Goal: Obtain resource: Obtain resource

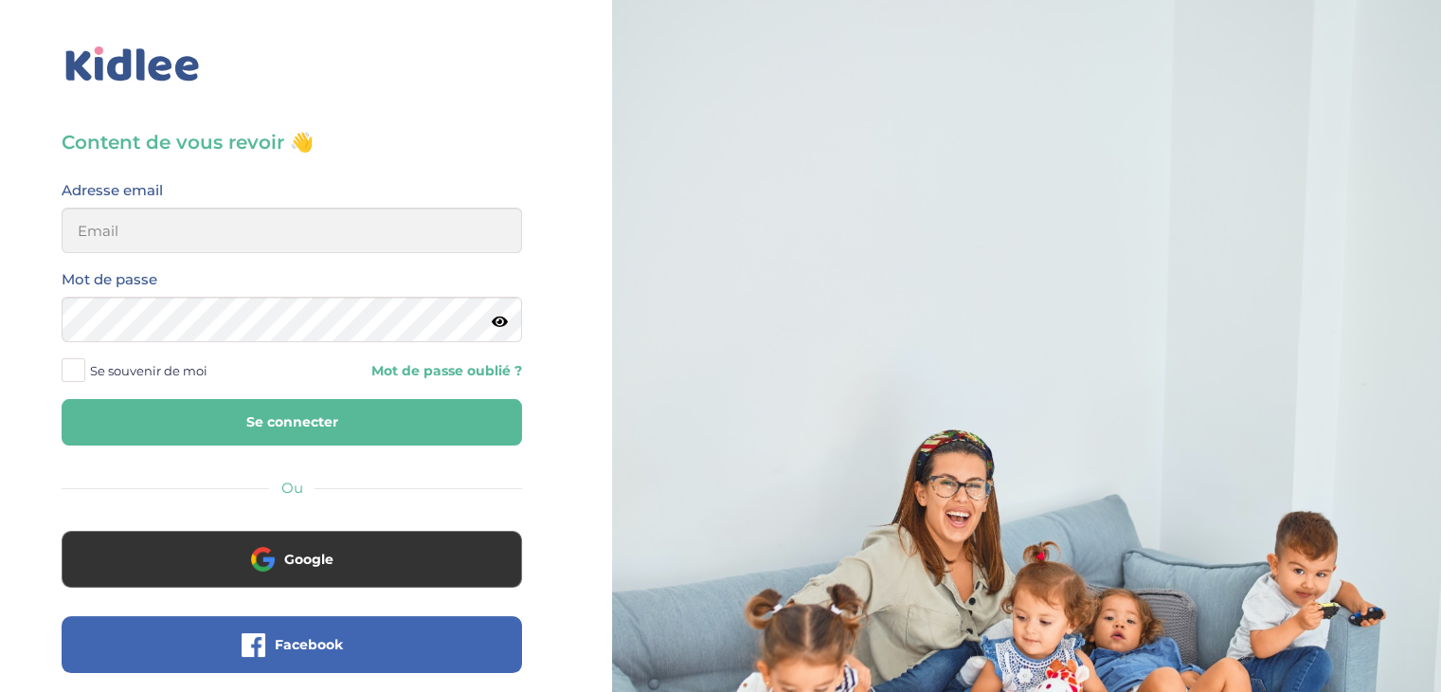
click at [357, 198] on div "Adresse email" at bounding box center [292, 215] width 461 height 75
click at [358, 222] on input "email" at bounding box center [292, 230] width 461 height 45
type input "daniburelli17@gmail.com"
click at [302, 410] on button "Se connecter" at bounding box center [292, 422] width 461 height 46
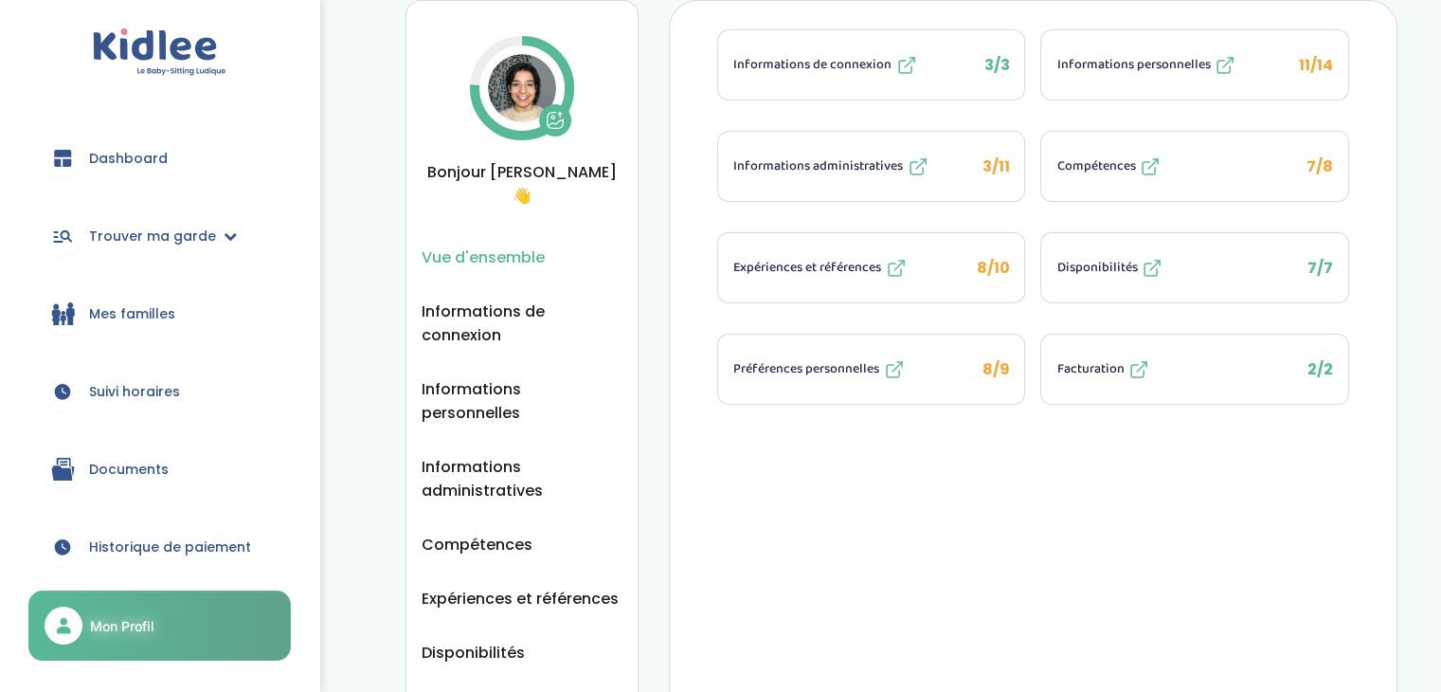
scroll to position [95, 0]
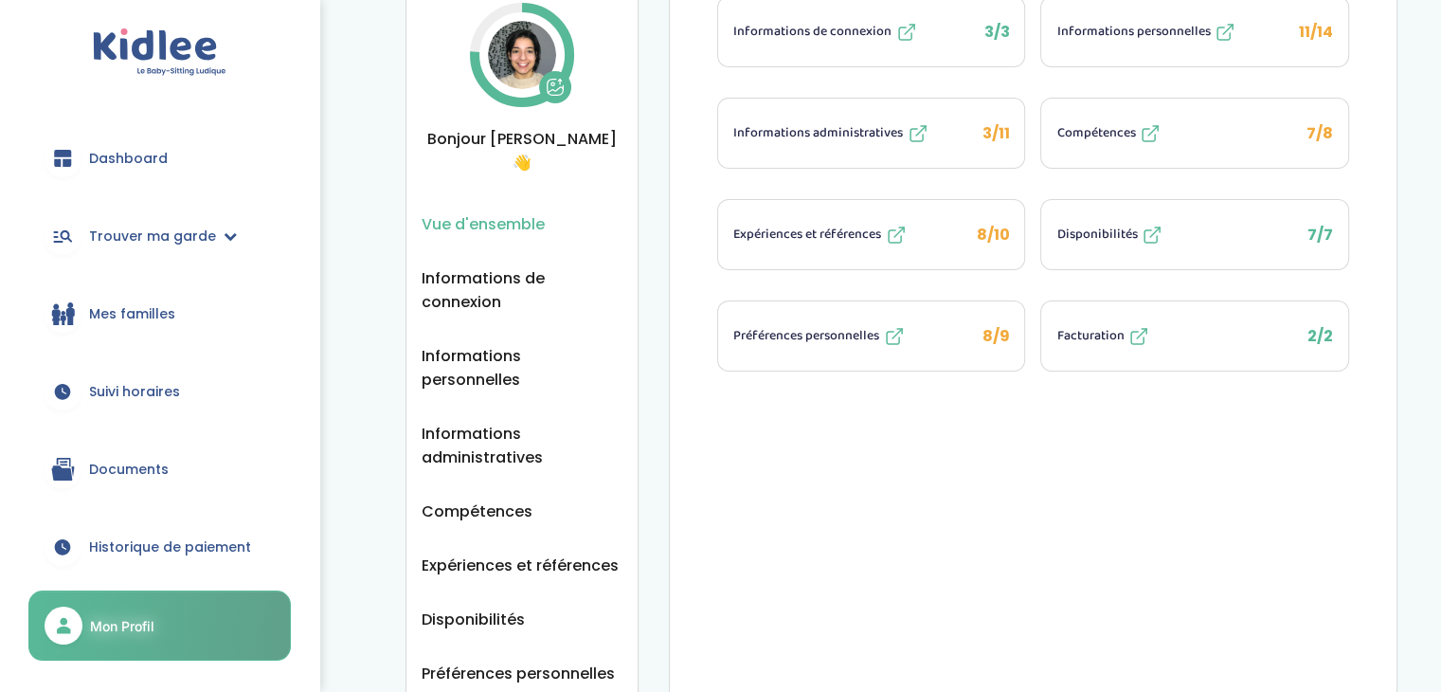
click at [137, 463] on span "Documents" at bounding box center [129, 470] width 80 height 20
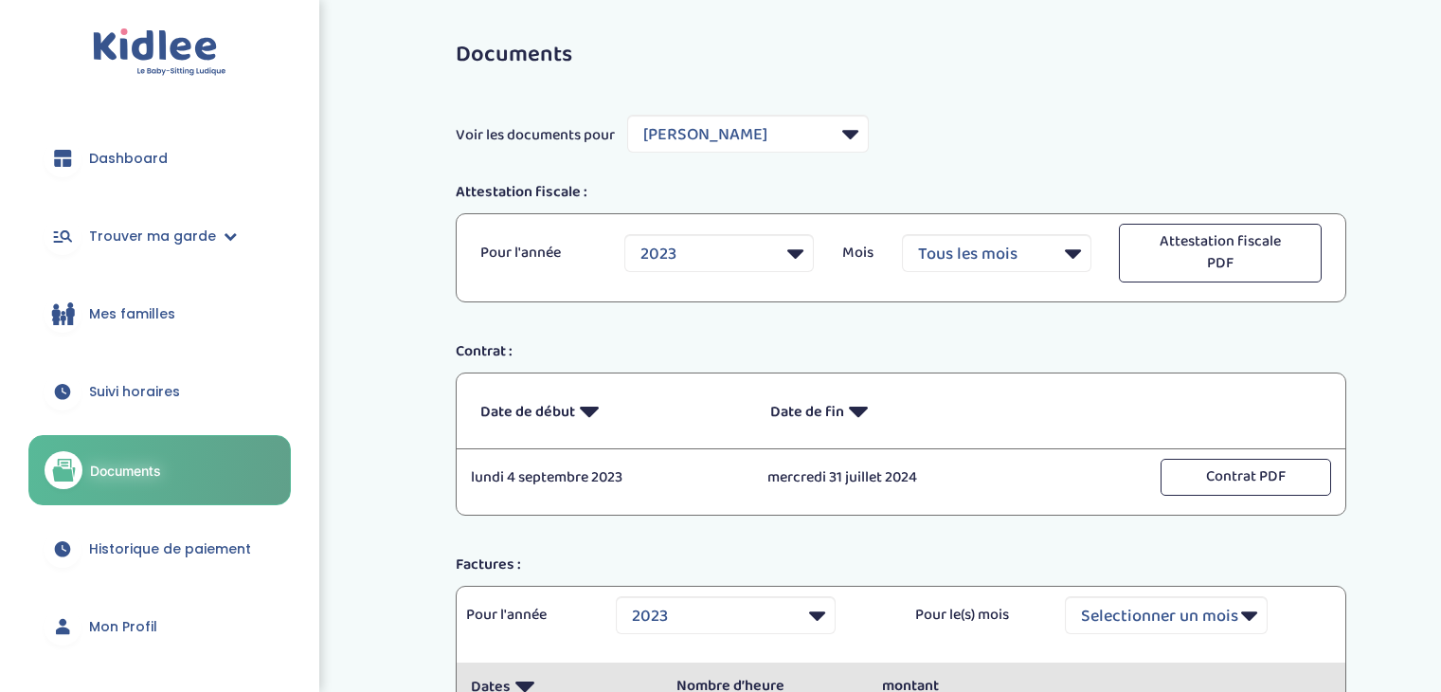
select select "2848"
select select "2023"
click at [770, 135] on select "Filtrer par Famille Gbaka Celine RENNUIT Raphaël Romain Bourdais" at bounding box center [748, 134] width 242 height 38
select select "7688"
click at [628, 115] on select "Filtrer par Famille Gbaka Celine RENNUIT Raphaël Romain Bourdais" at bounding box center [748, 134] width 242 height 38
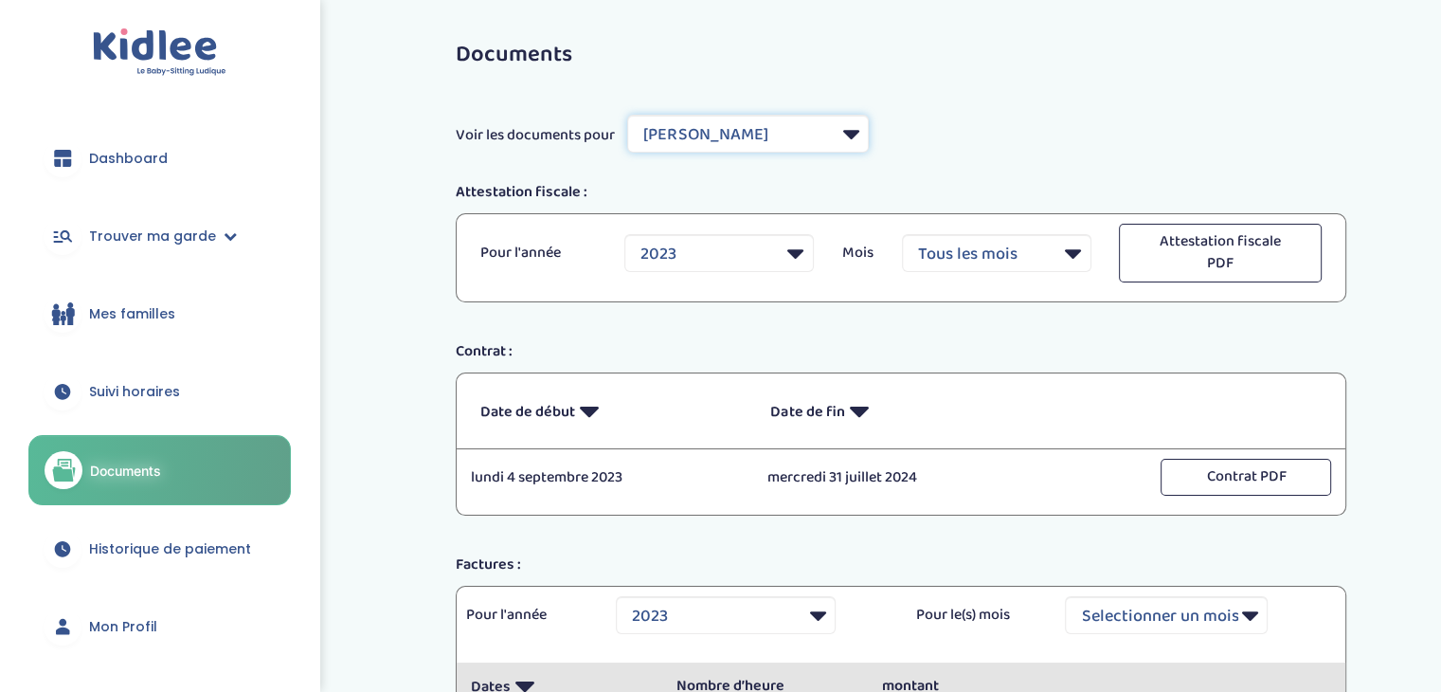
select select
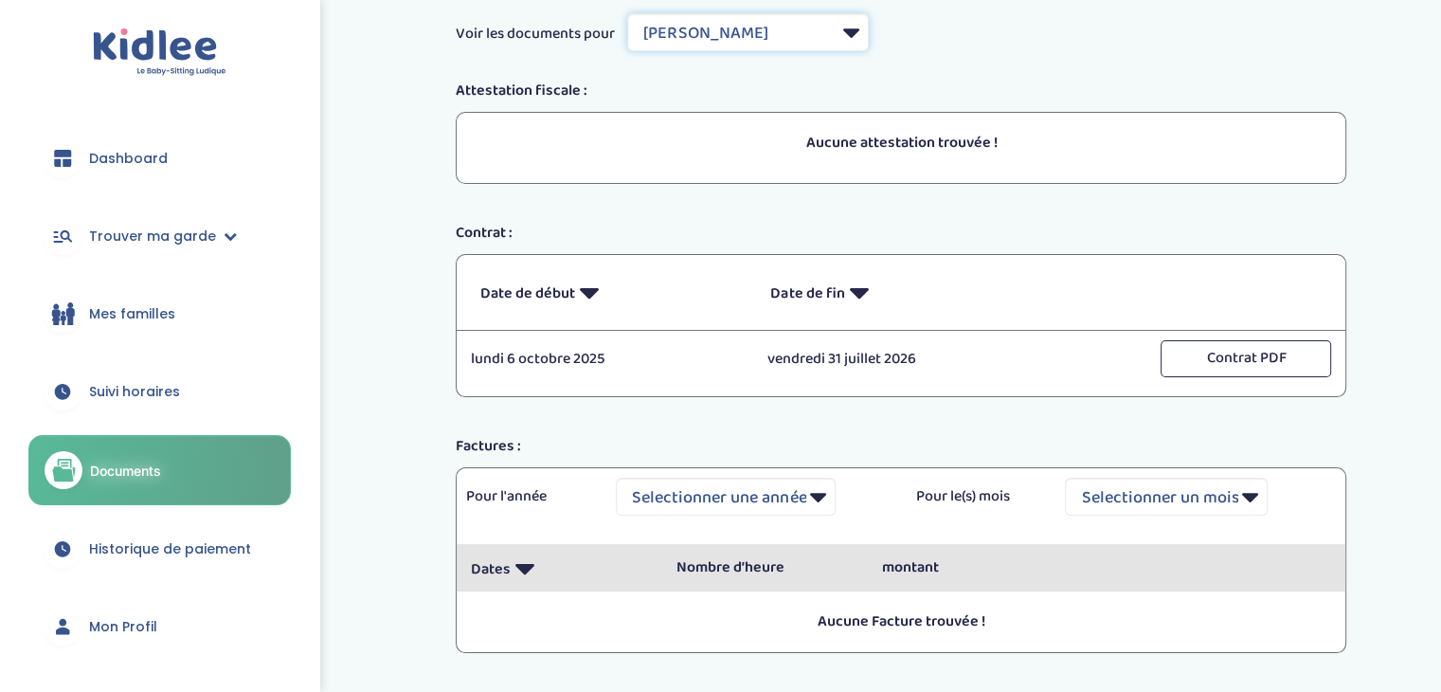
scroll to position [223, 0]
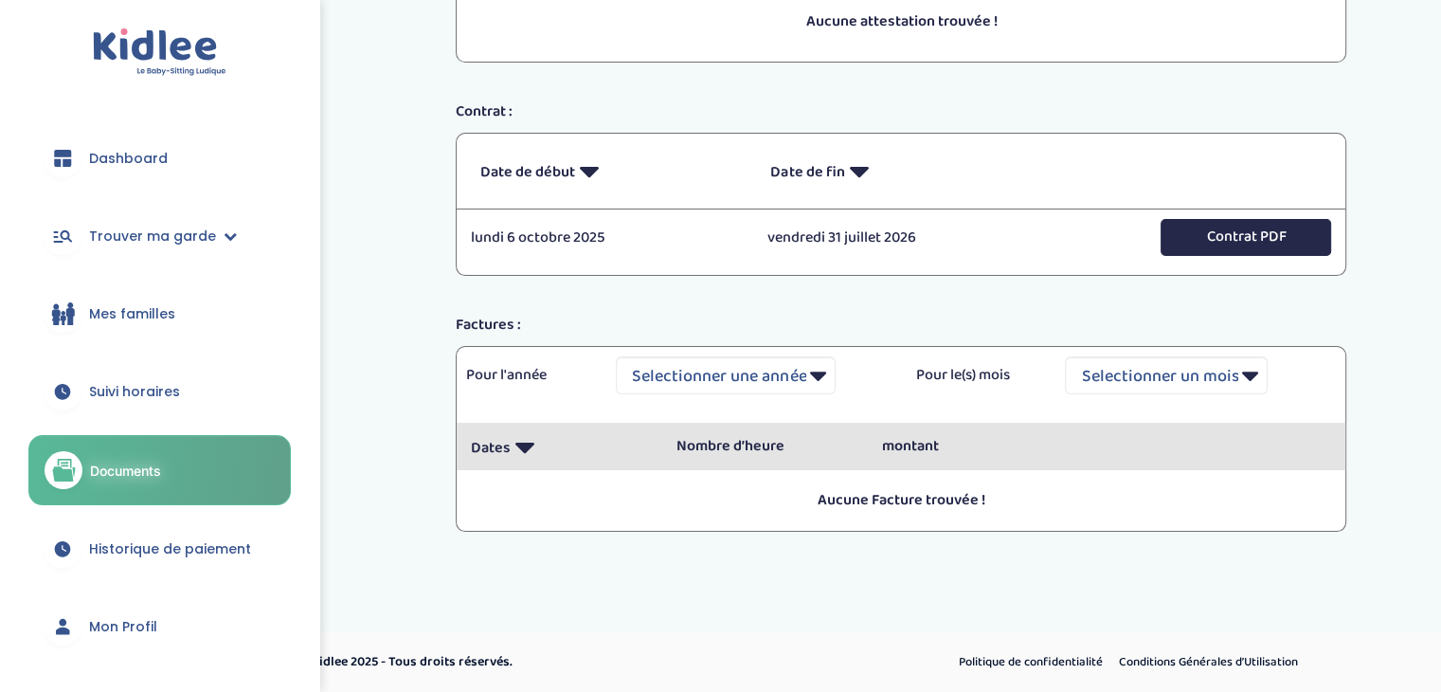
click at [1210, 233] on button "Contrat PDF" at bounding box center [1246, 237] width 171 height 37
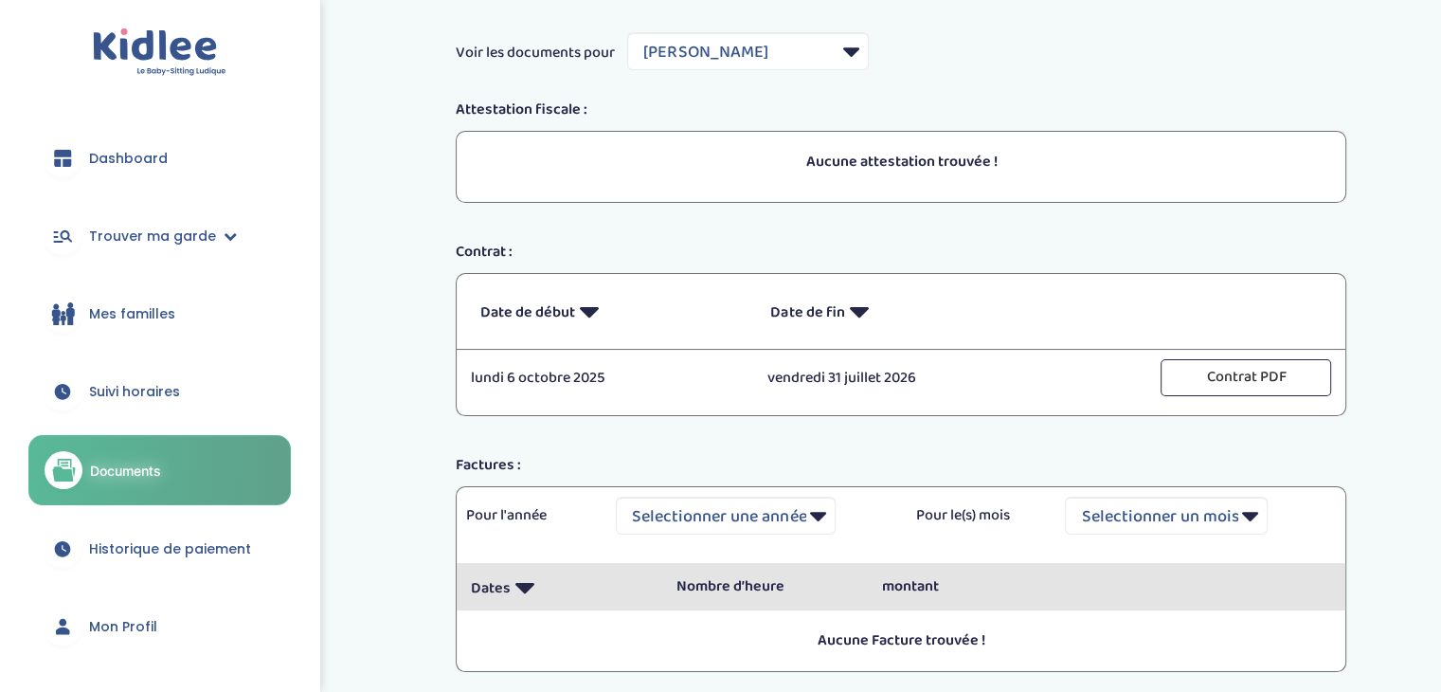
scroll to position [0, 0]
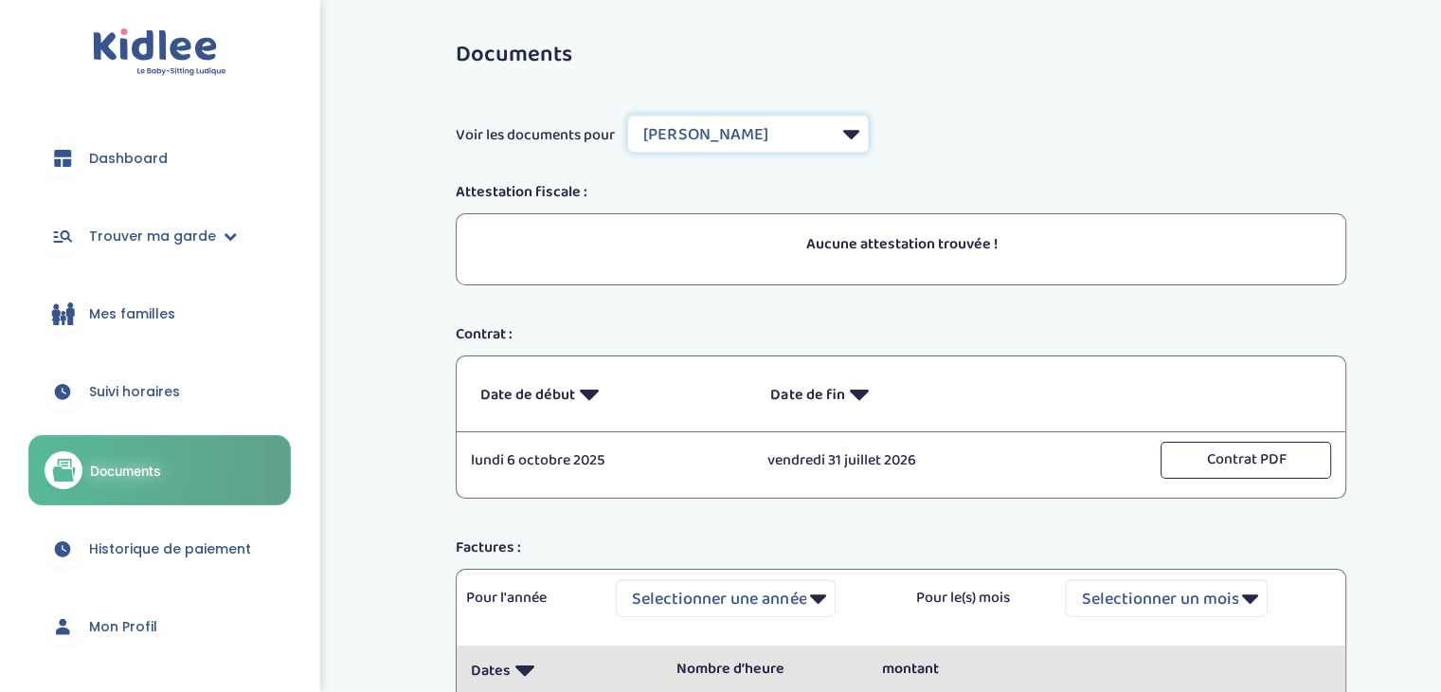
click at [720, 122] on select "Filtrer par Famille Gbaka Celine RENNUIT Raphaël Romain Bourdais" at bounding box center [748, 134] width 242 height 38
select select "5567"
click at [628, 115] on select "Filtrer par Famille Gbaka Celine RENNUIT Raphaël Romain Bourdais" at bounding box center [748, 134] width 242 height 38
select select "2024"
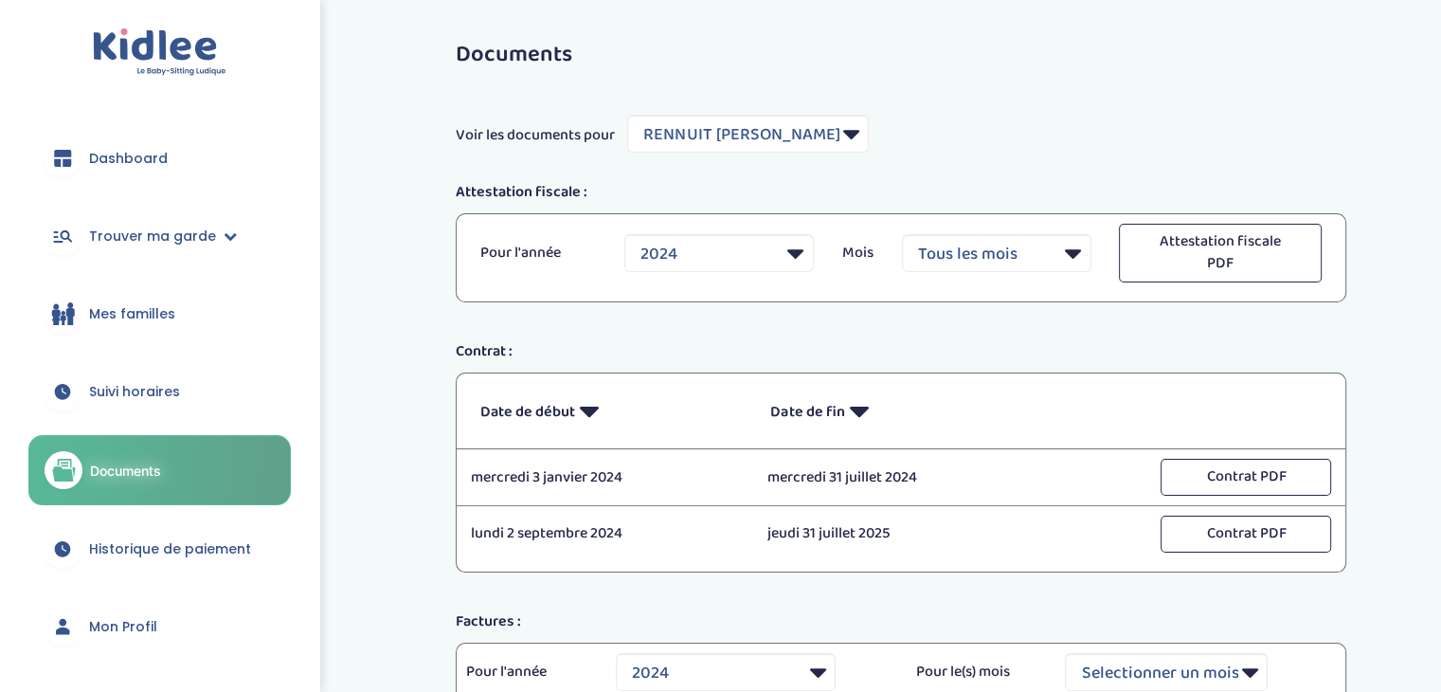
click at [860, 415] on icon at bounding box center [858, 411] width 19 height 46
click at [1276, 475] on button "Contrat PDF" at bounding box center [1246, 477] width 171 height 37
click at [775, 407] on p "Date de fin" at bounding box center [901, 411] width 262 height 46
click at [845, 406] on p "Date de fin" at bounding box center [901, 411] width 262 height 46
click at [925, 538] on p "mercredi 31 juillet 2024" at bounding box center [902, 533] width 268 height 23
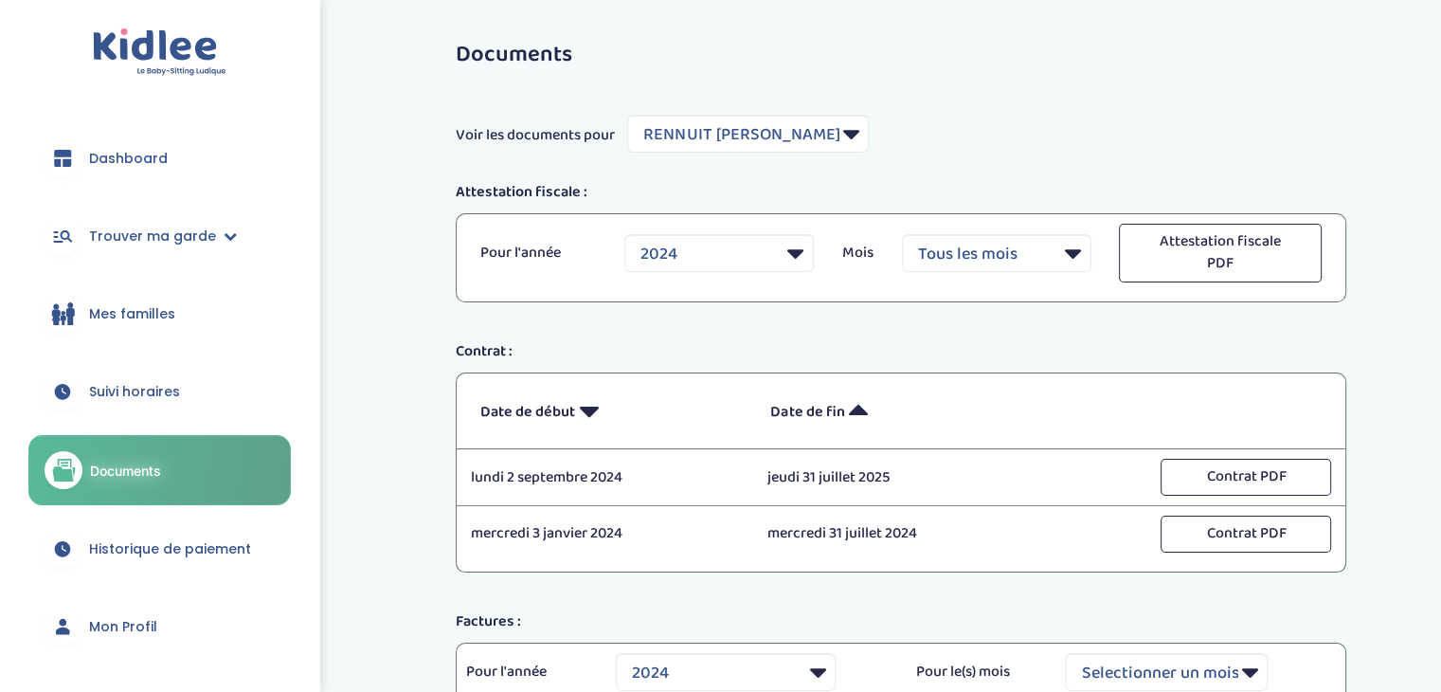
click at [907, 531] on p "mercredi 31 juillet 2024" at bounding box center [902, 533] width 268 height 23
click at [936, 482] on p "jeudi 31 juillet 2025" at bounding box center [902, 477] width 268 height 23
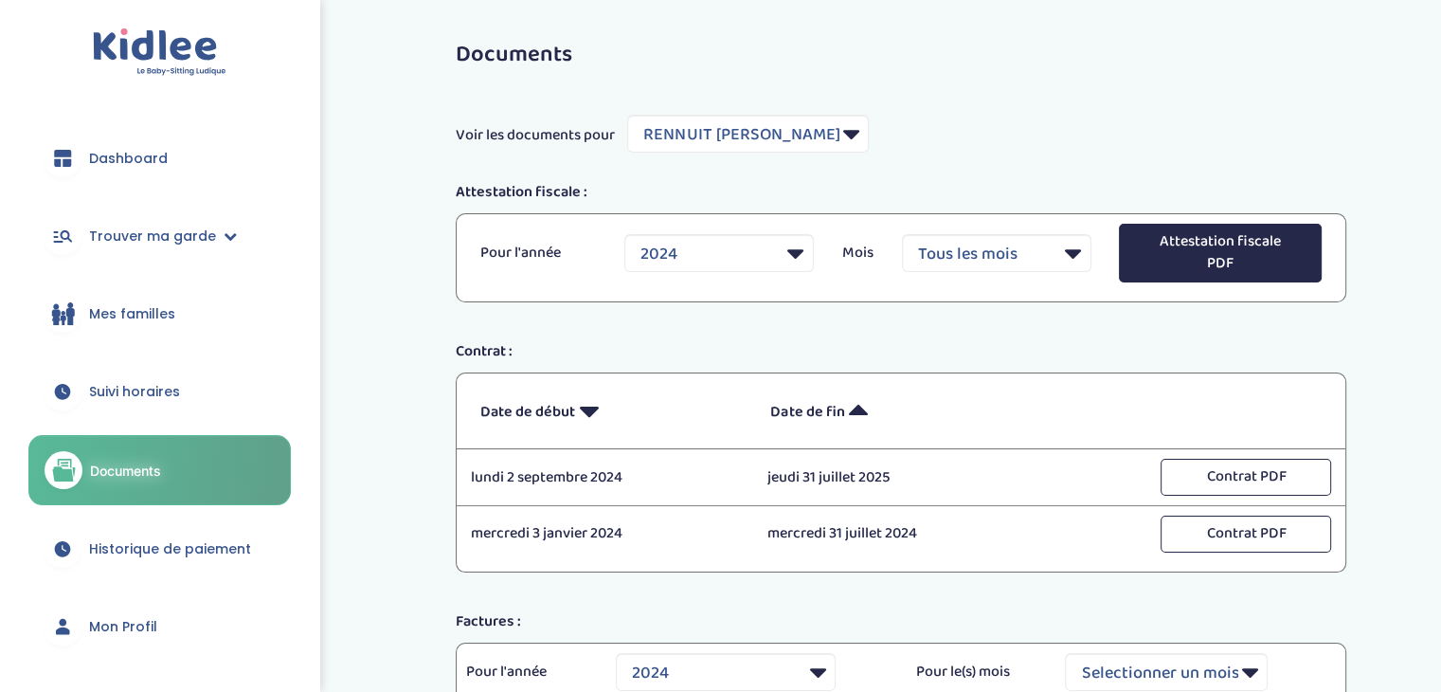
click at [1192, 264] on button "Attestation fiscale PDF" at bounding box center [1220, 253] width 203 height 59
click at [1172, 260] on button "Attestation fiscale PDF" at bounding box center [1220, 253] width 203 height 59
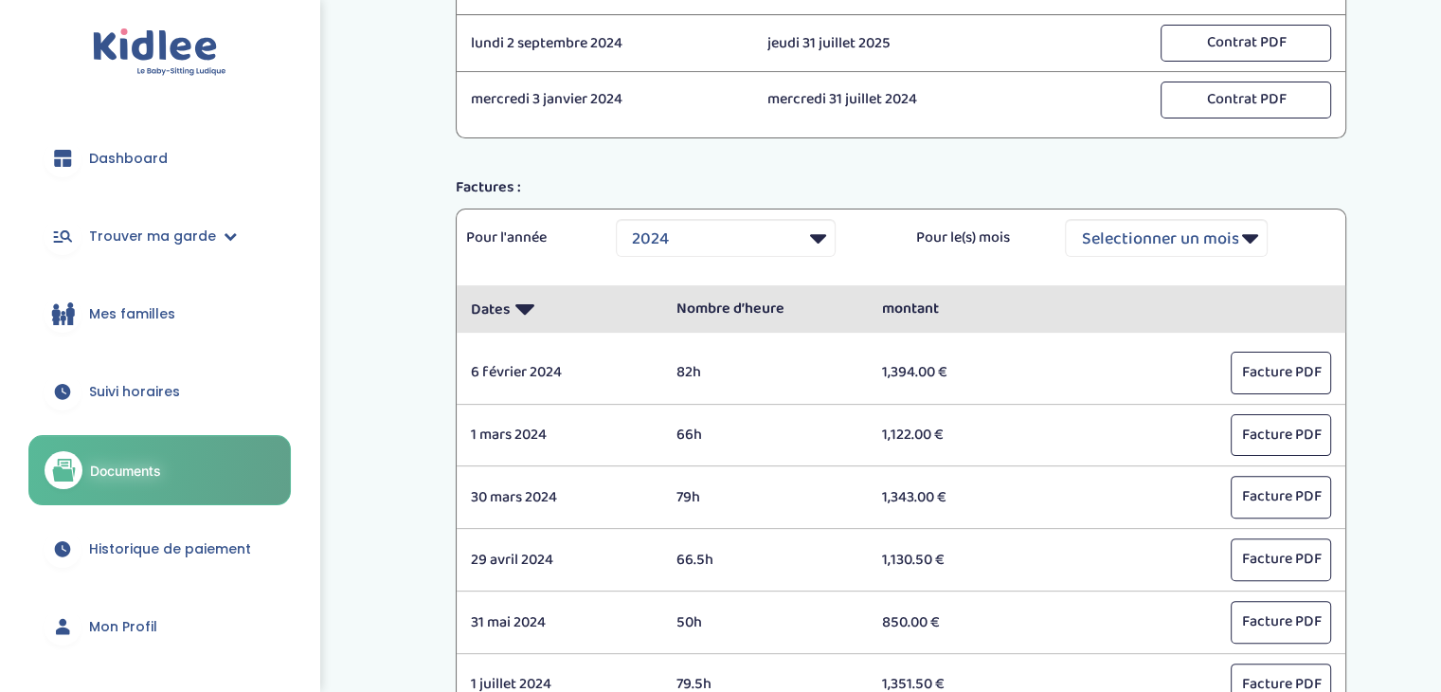
scroll to position [474, 0]
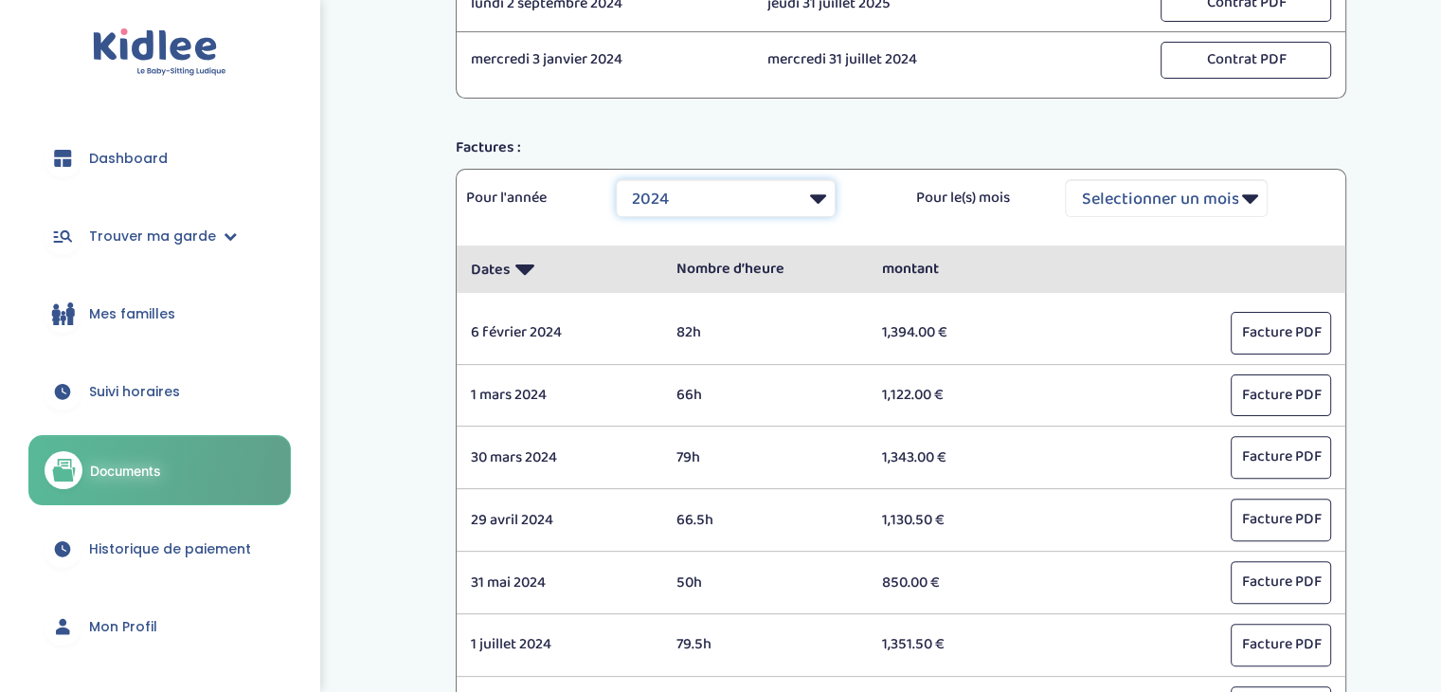
click at [717, 190] on select "Selectionner une année 2023 2024" at bounding box center [726, 198] width 220 height 38
click at [616, 179] on select "Selectionner une année 2023 2024" at bounding box center [726, 198] width 220 height 38
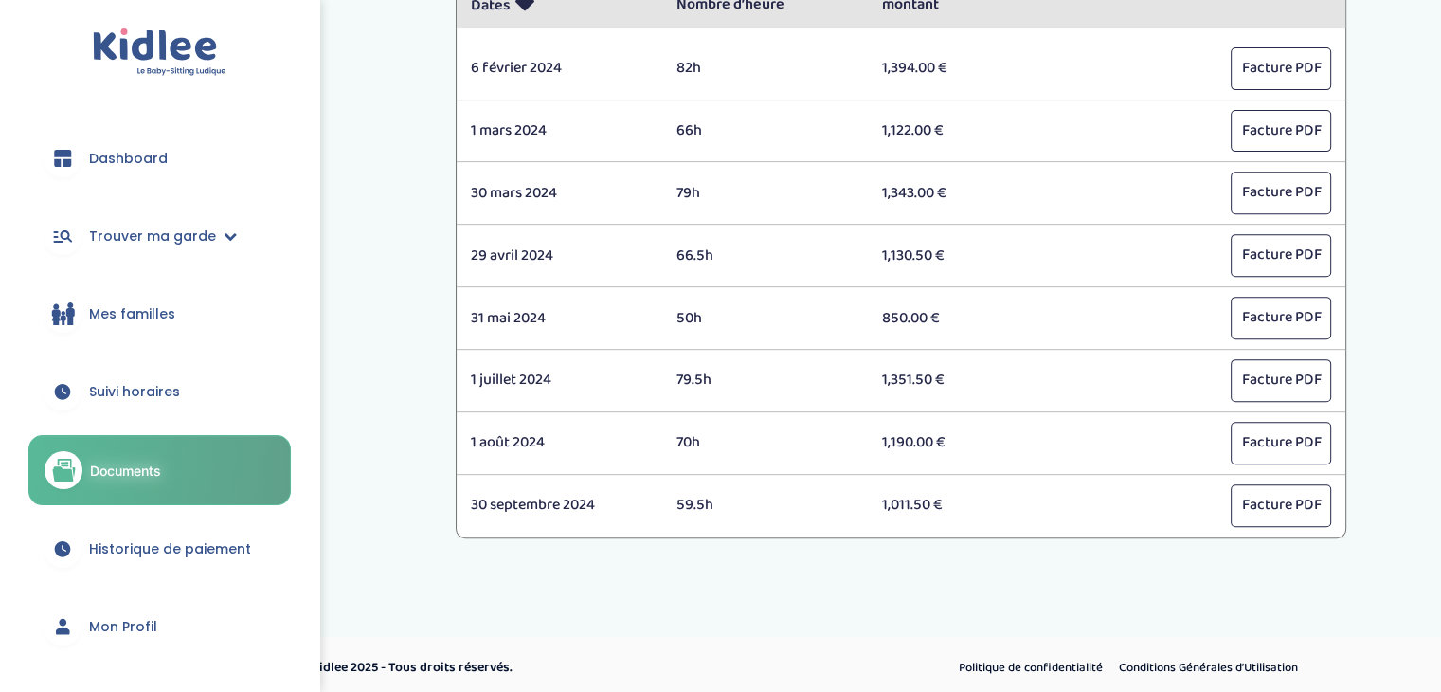
scroll to position [739, 0]
drag, startPoint x: 762, startPoint y: 498, endPoint x: 936, endPoint y: 496, distance: 174.4
click at [936, 496] on div "30 septembre 2024 59.5h 1,011.50 € Facture PDF" at bounding box center [901, 504] width 889 height 43
click at [997, 496] on p "1,011.50 €" at bounding box center [970, 504] width 177 height 23
click at [1259, 505] on button "Facture PDF" at bounding box center [1281, 504] width 100 height 43
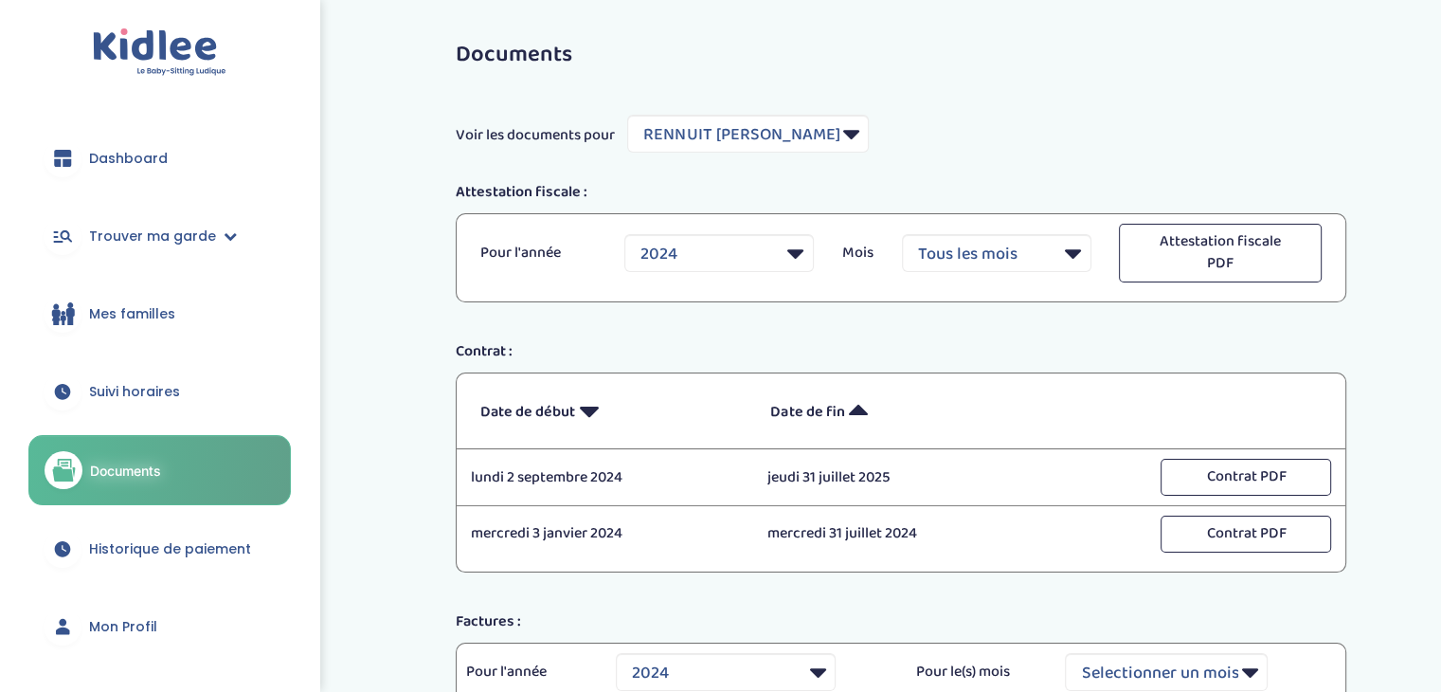
scroll to position [95, 0]
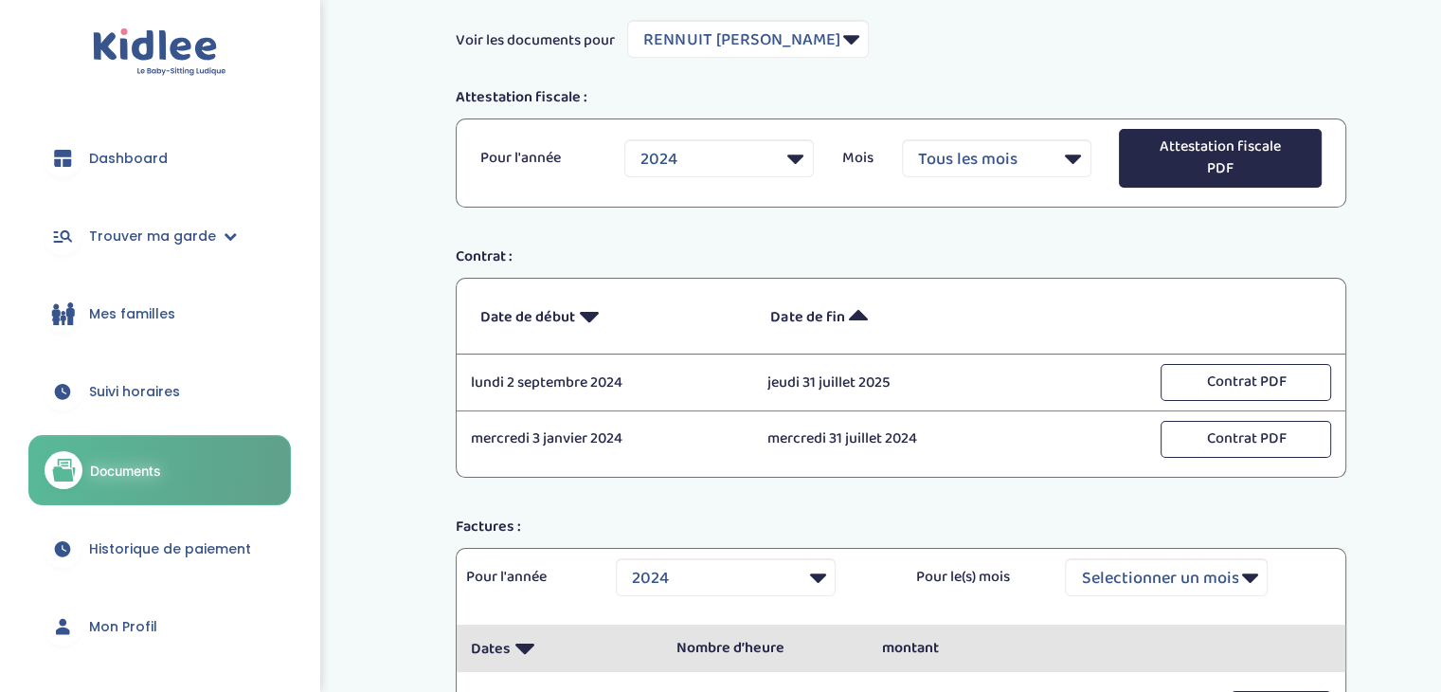
click at [1265, 150] on button "Attestation fiscale PDF" at bounding box center [1220, 158] width 203 height 59
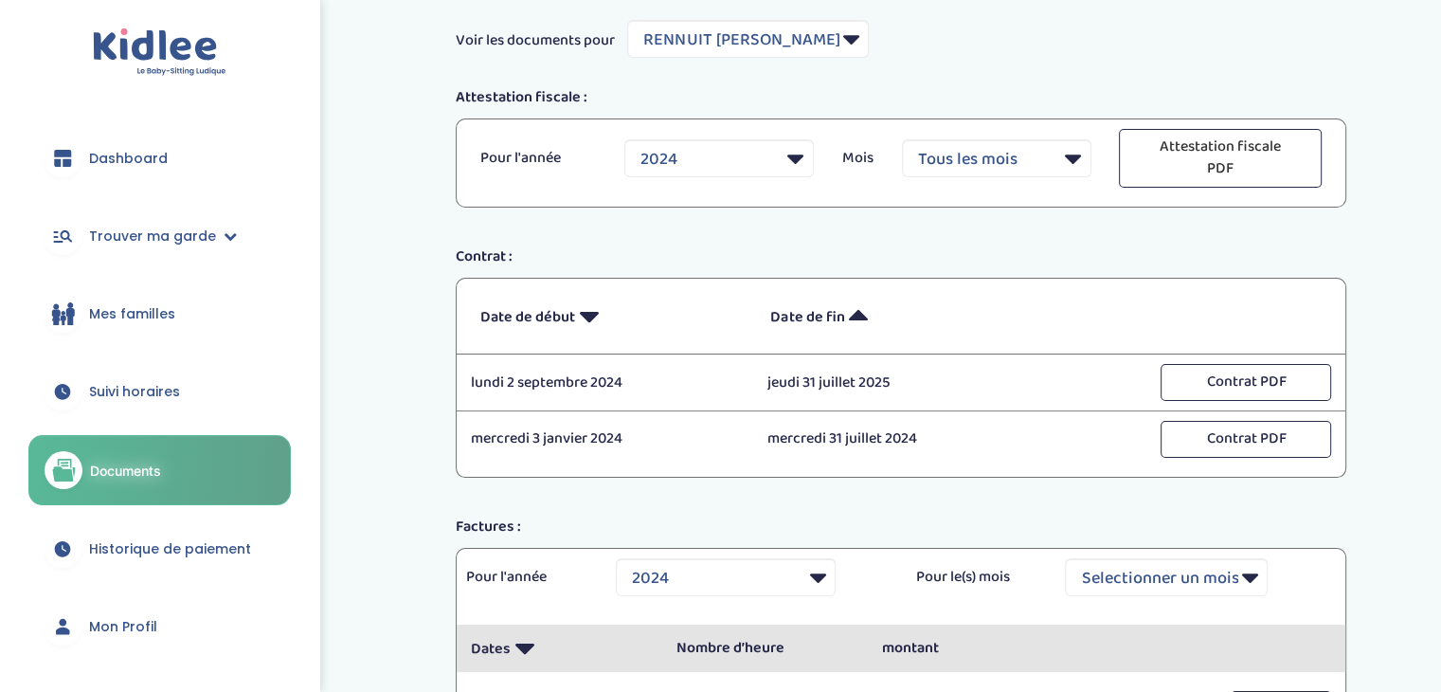
scroll to position [0, 0]
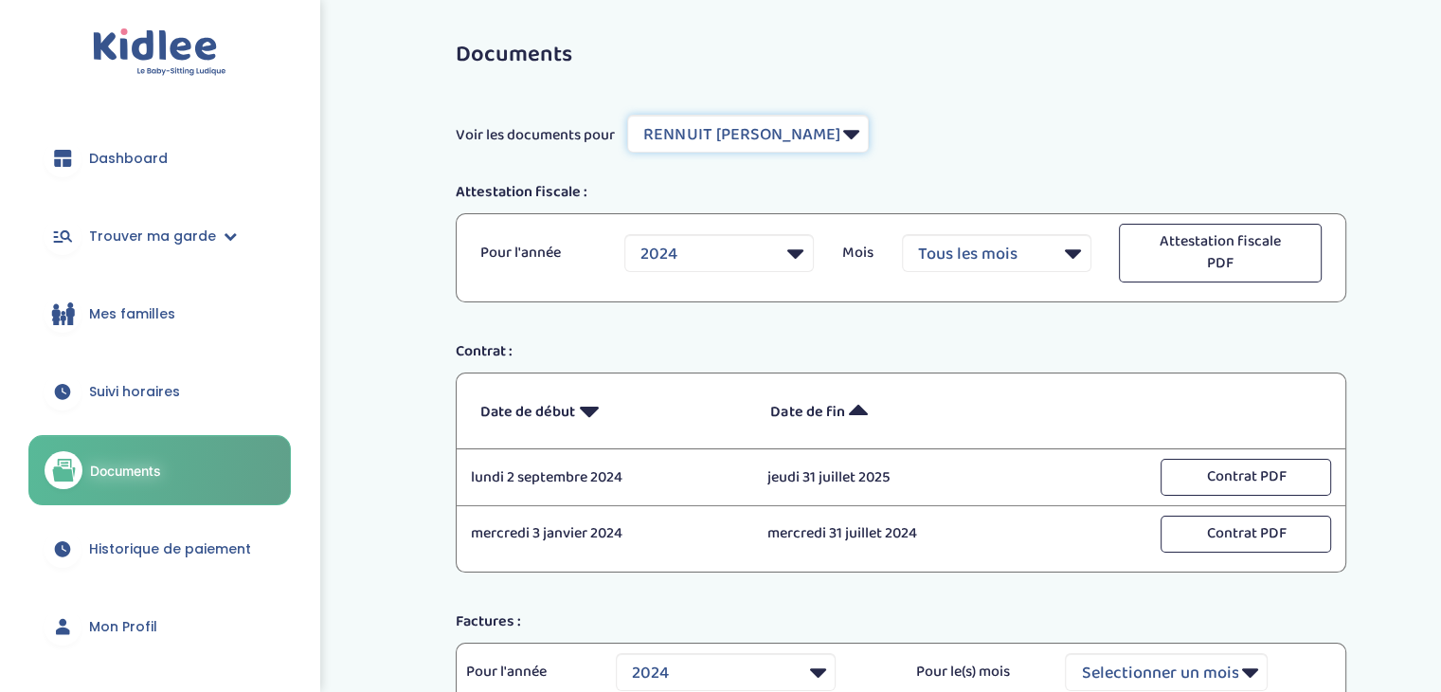
click at [769, 126] on select "Filtrer par Famille Gbaka Celine RENNUIT Raphaël Romain Bourdais" at bounding box center [748, 134] width 242 height 38
click at [628, 115] on select "Filtrer par Famille Gbaka Celine RENNUIT Raphaël Romain Bourdais" at bounding box center [748, 134] width 242 height 38
click at [786, 366] on div "Contrat : Date de début Début Date de fin Fin lundi 2 septembre 2024 02/09/2024…" at bounding box center [901, 456] width 919 height 232
click at [766, 317] on div "Documents Voir les documents pour Filtrer par Famille Gbaka Celine RENNUIT Raph…" at bounding box center [901, 678] width 948 height 1300
click at [247, 554] on link "Historique de paiement" at bounding box center [159, 549] width 263 height 68
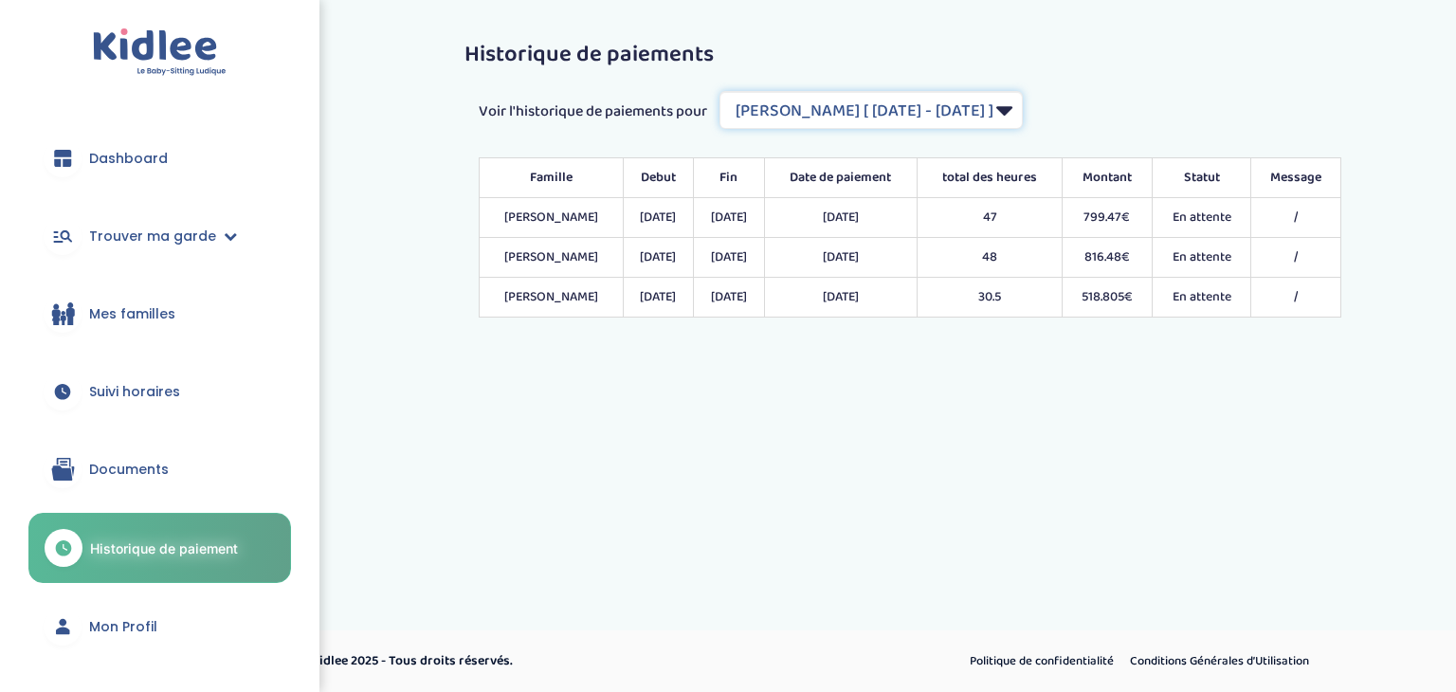
click at [1012, 117] on select "Filtrer par Contrat Gbaka Celine [ 2023-09-04 - 2024-07-31 ] RENNUIT Raphaël [ …" at bounding box center [870, 110] width 303 height 38
click at [721, 91] on select "Filtrer par Contrat Gbaka Celine [ 2023-09-04 - 2024-07-31 ] RENNUIT Raphaël [ …" at bounding box center [870, 110] width 303 height 38
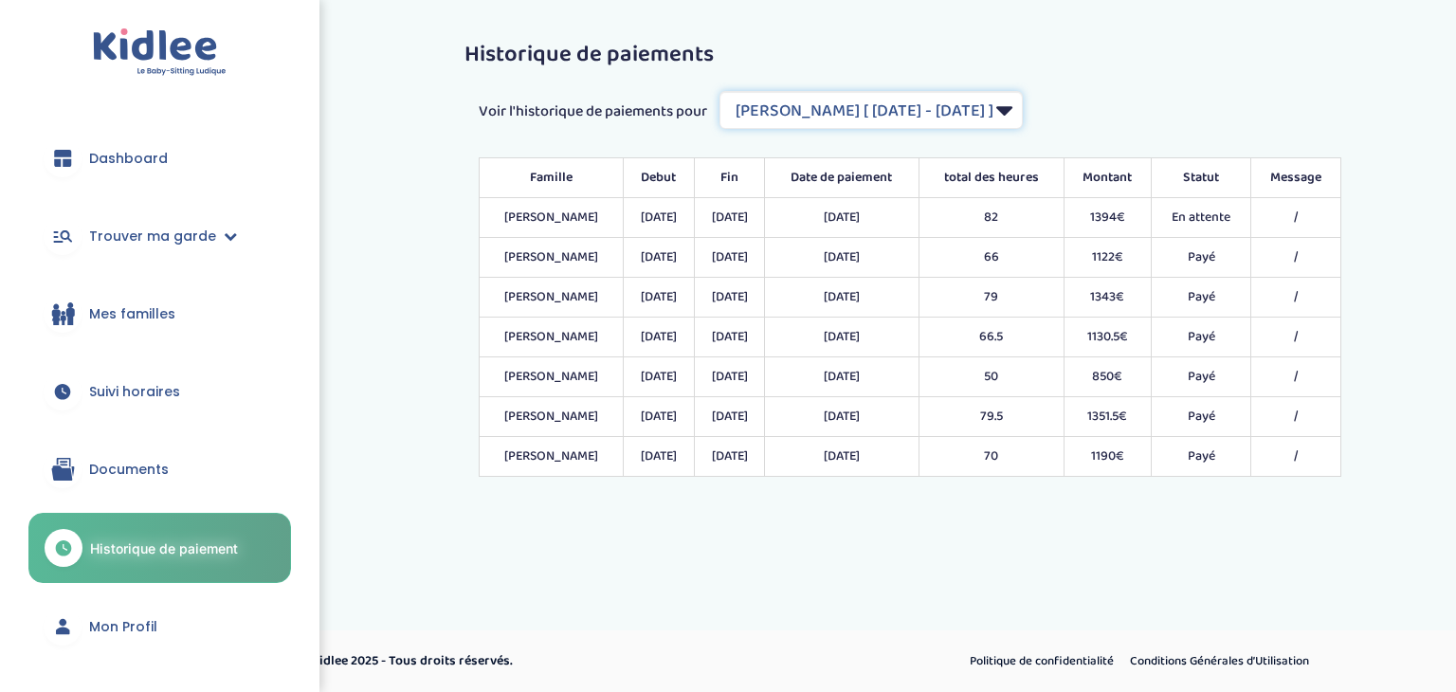
click at [977, 113] on select "Filtrer par Contrat Gbaka Celine [ 2023-09-04 - 2024-07-31 ] RENNUIT Raphaël [ …" at bounding box center [870, 110] width 303 height 38
select select "1652"
click at [721, 91] on select "Filtrer par Contrat Gbaka Celine [ 2023-09-04 - 2024-07-31 ] RENNUIT Raphaël [ …" at bounding box center [870, 110] width 303 height 38
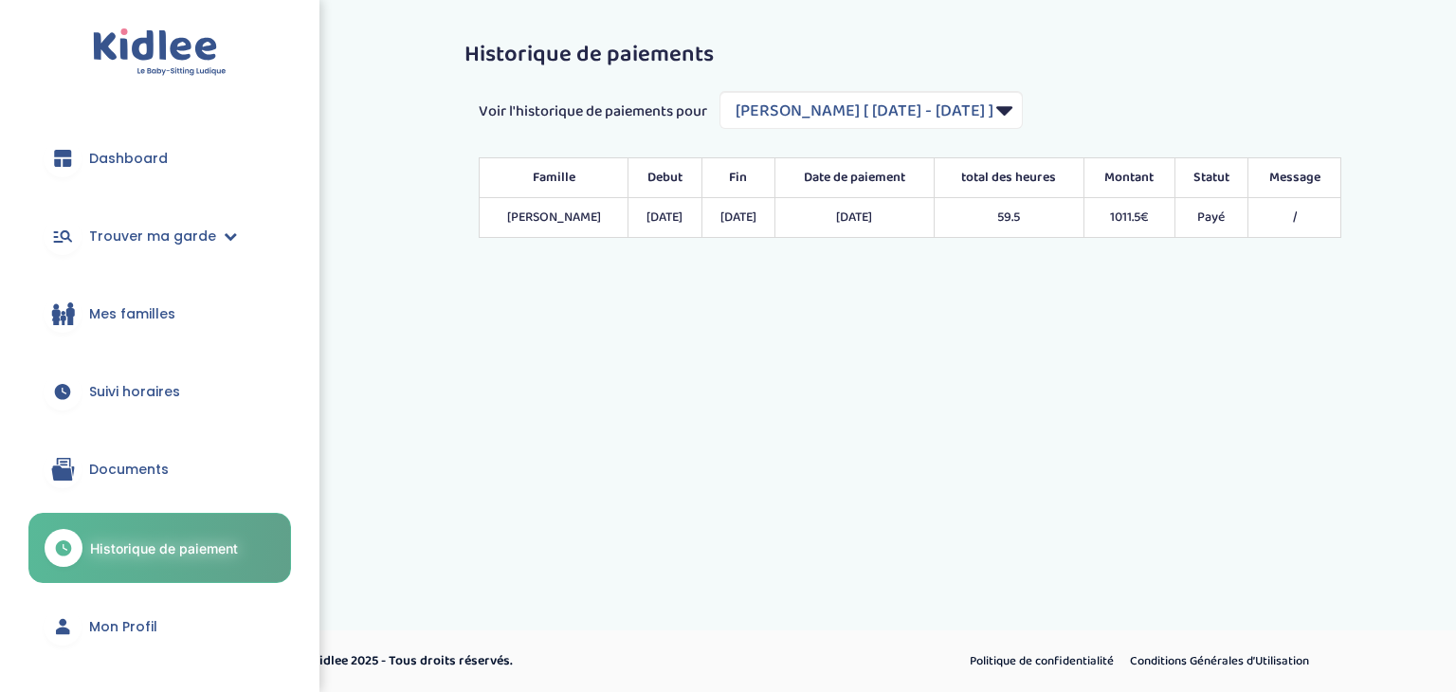
click at [1288, 221] on td "/" at bounding box center [1293, 218] width 93 height 40
drag, startPoint x: 1305, startPoint y: 212, endPoint x: 970, endPoint y: 213, distance: 334.5
click at [970, 213] on tr "RENNUIT Raphaël 03/09/2024 20/09/2024 30/09/2024 59.5 1011.5€ Payé /" at bounding box center [910, 218] width 861 height 40
click at [1026, 251] on div "Historique de paiements Voir l'historique de paiements pour Filtrer par Contrat…" at bounding box center [910, 140] width 948 height 224
click at [923, 118] on select "Filtrer par Contrat Gbaka Celine [ 2023-09-04 - 2024-07-31 ] RENNUIT Raphaël [ …" at bounding box center [870, 110] width 303 height 38
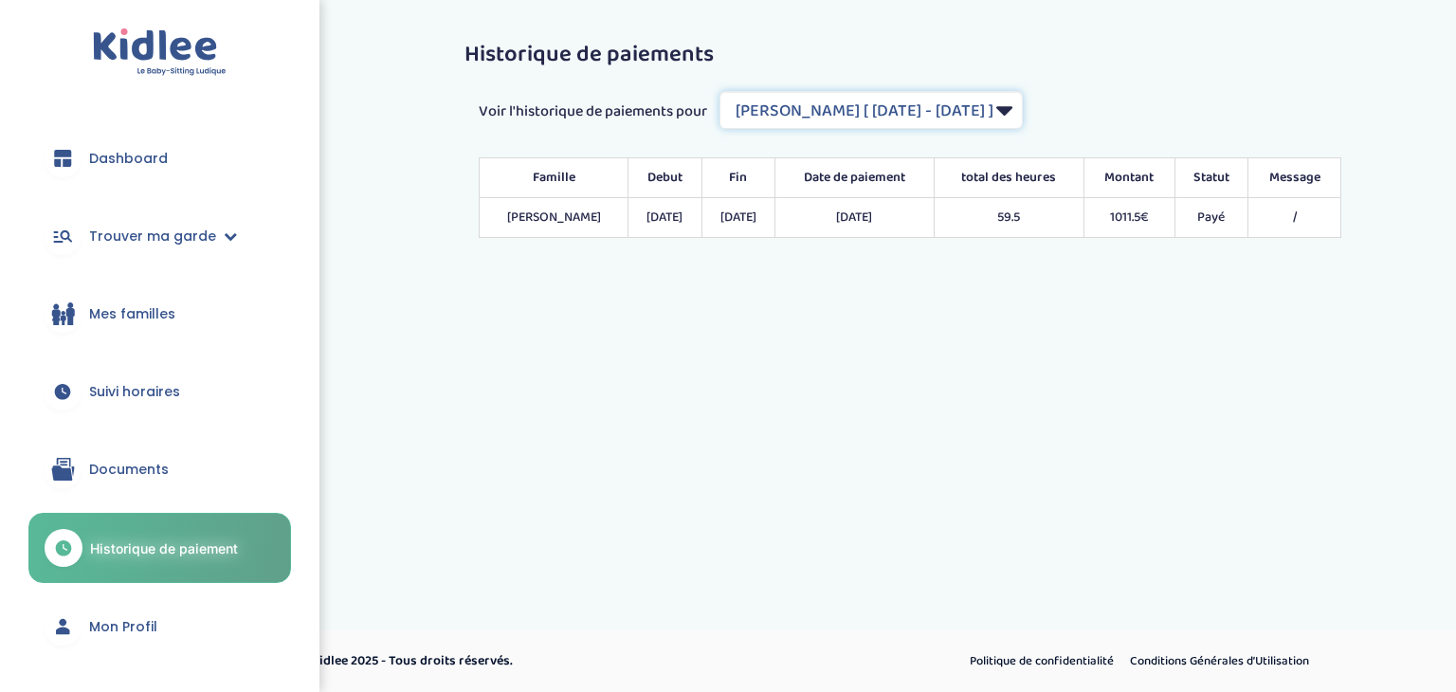
click at [721, 91] on select "Filtrer par Contrat Gbaka Celine [ 2023-09-04 - 2024-07-31 ] RENNUIT Raphaël [ …" at bounding box center [870, 110] width 303 height 38
click at [1082, 252] on div "Historique de paiements Voir l'historique de paiements pour Filtrer par Contrat…" at bounding box center [910, 140] width 1120 height 252
click at [1350, 300] on div "trouver ma garde Dashboard Mon profil Mes famille Mes documents Dashboard Trouv…" at bounding box center [728, 331] width 1456 height 663
click at [1302, 214] on td "/" at bounding box center [1293, 218] width 93 height 40
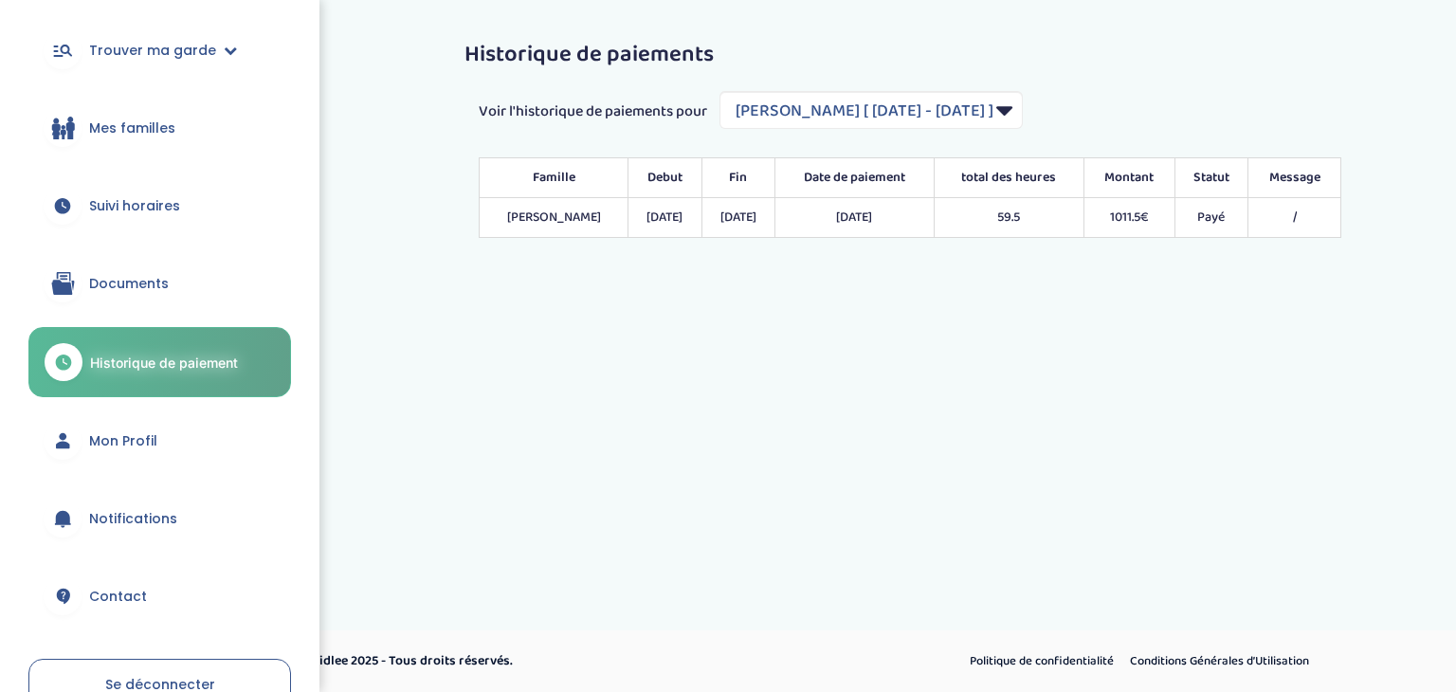
scroll to position [190, 0]
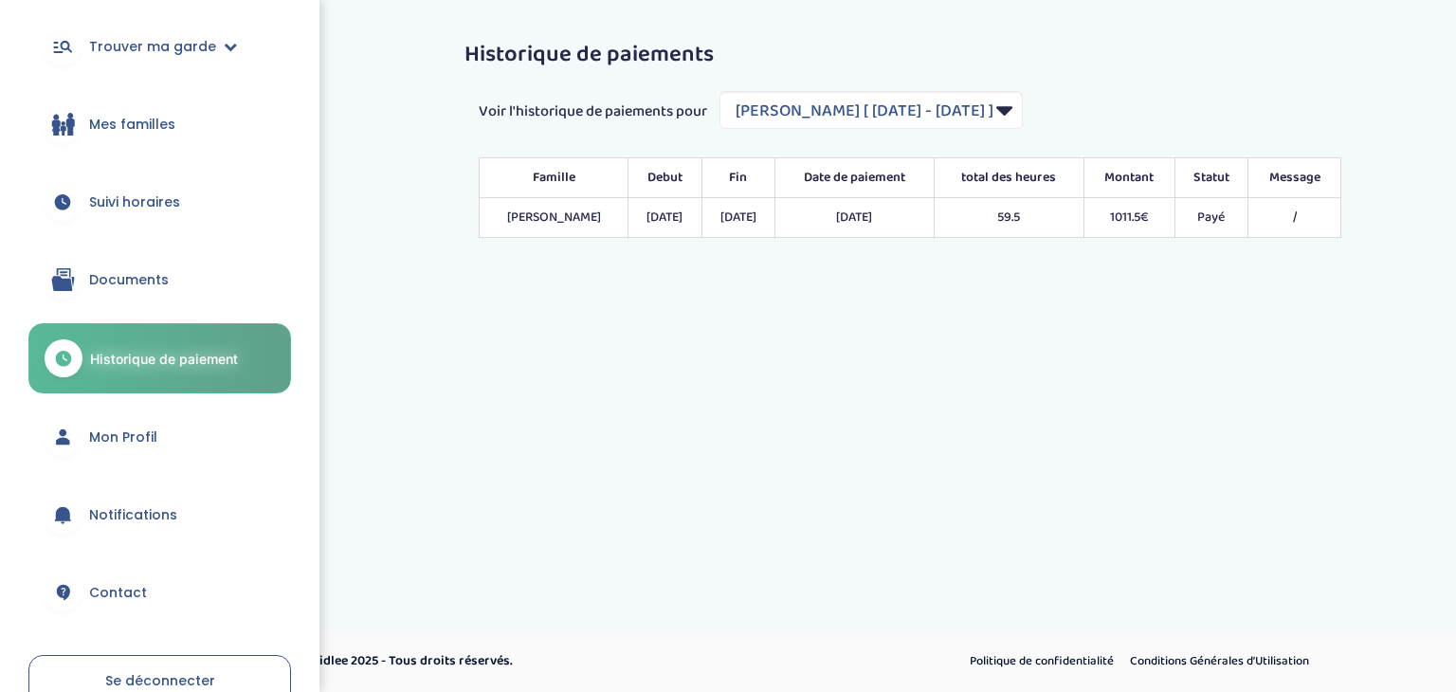
click at [182, 273] on link "Documents" at bounding box center [159, 279] width 263 height 68
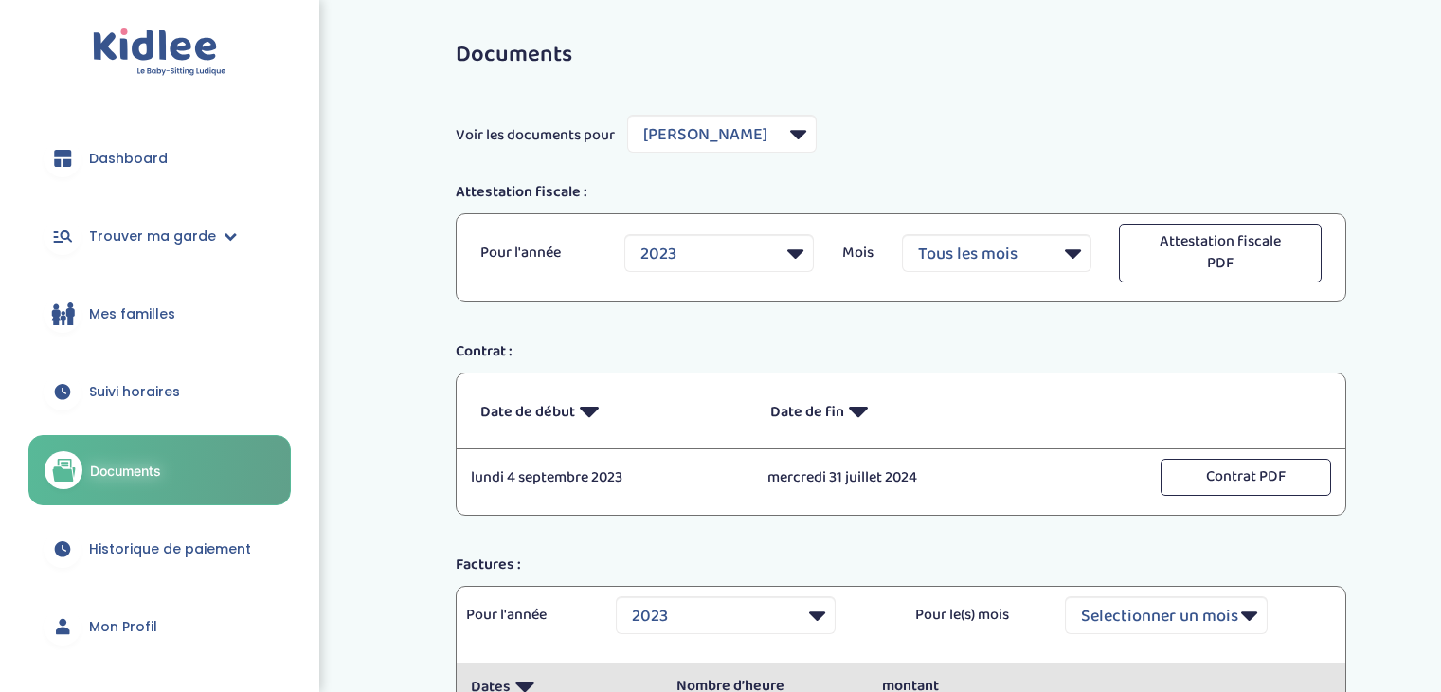
select select "2848"
select select "2023"
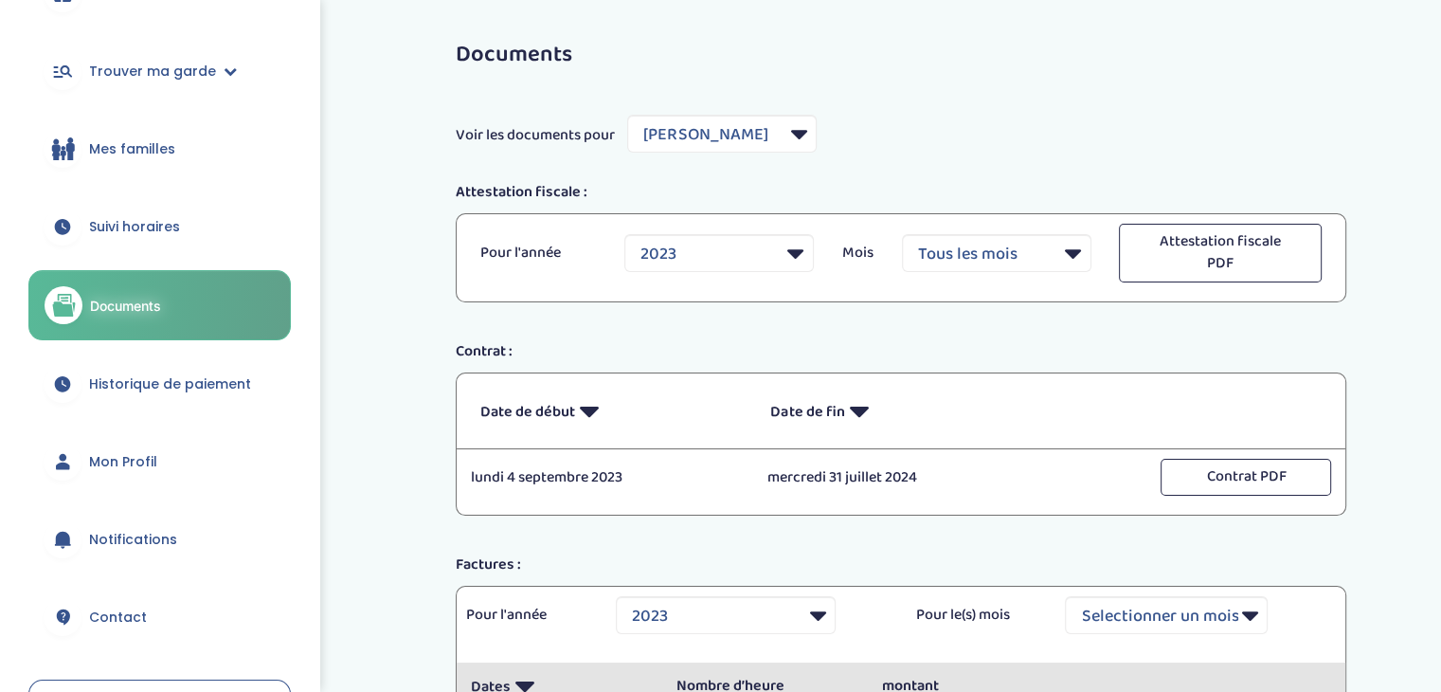
scroll to position [190, 0]
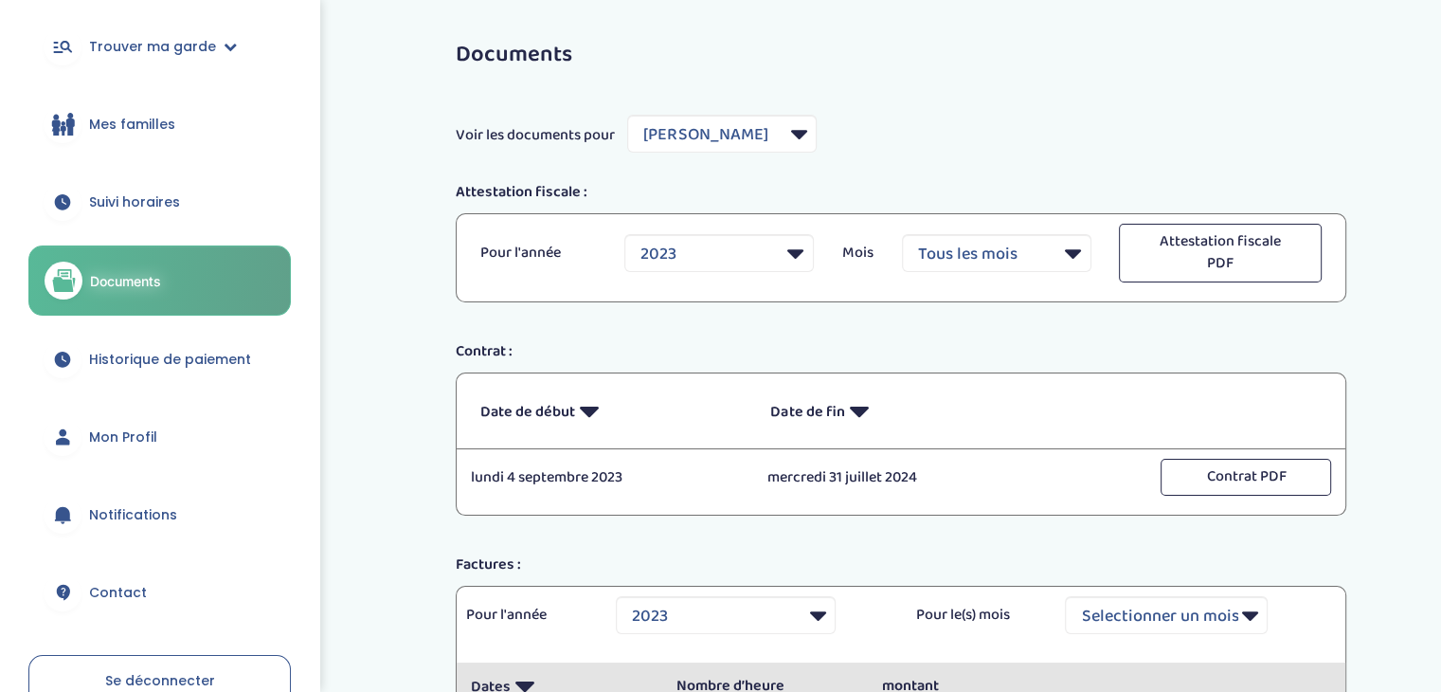
click at [146, 441] on span "Mon Profil" at bounding box center [123, 437] width 68 height 20
